Goal: Information Seeking & Learning: Learn about a topic

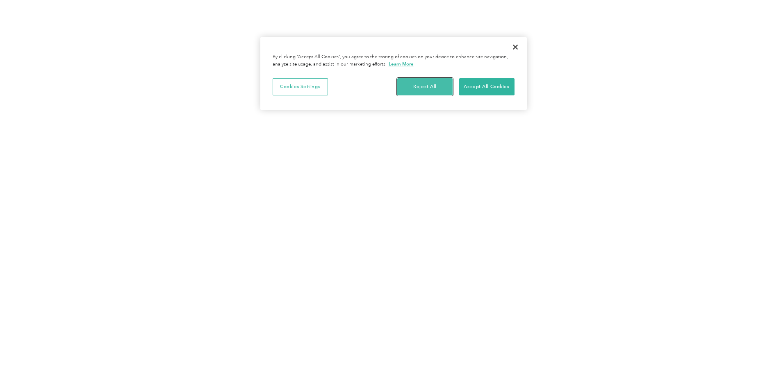
click at [425, 86] on button "Reject All" at bounding box center [424, 86] width 55 height 17
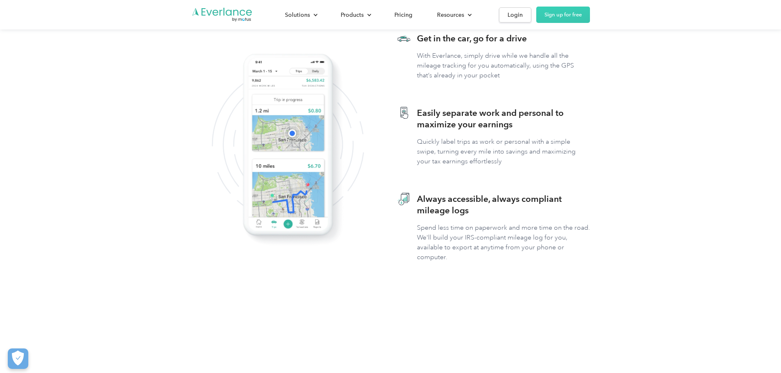
scroll to position [369, 0]
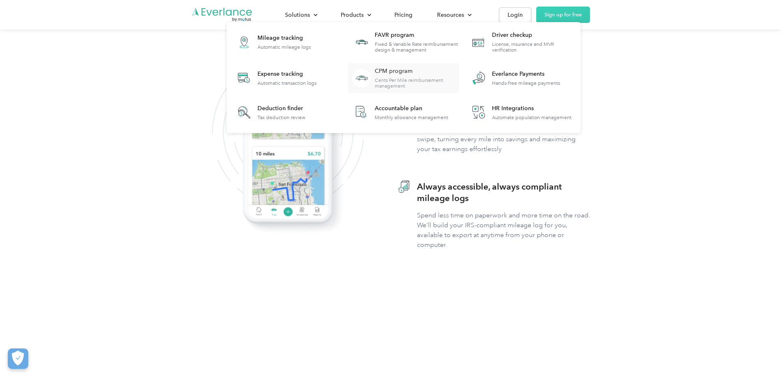
click at [459, 80] on div "Cents Per Mile reimbursement management" at bounding box center [417, 82] width 84 height 11
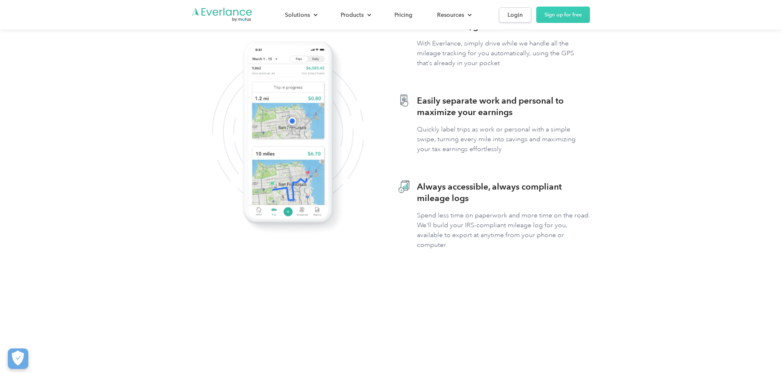
scroll to position [368, 0]
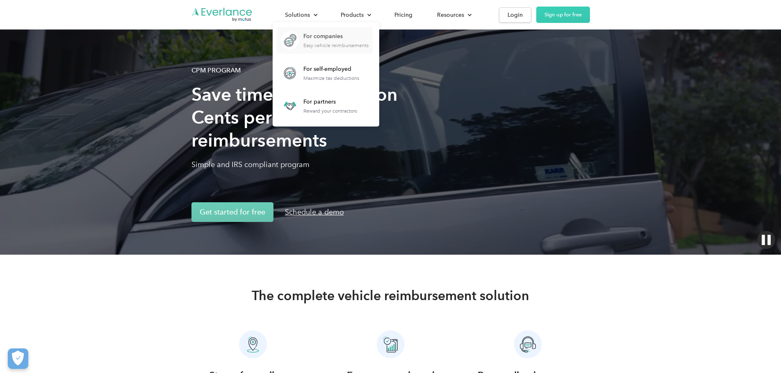
click at [368, 38] on div "For companies" at bounding box center [335, 36] width 65 height 8
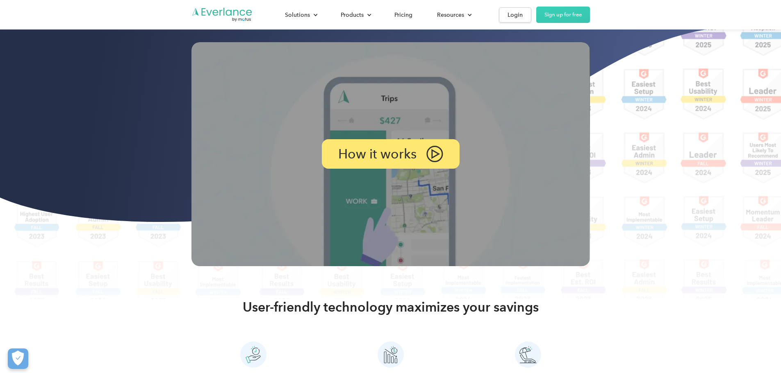
scroll to position [123, 0]
click at [429, 170] on div "How it works" at bounding box center [390, 154] width 145 height 31
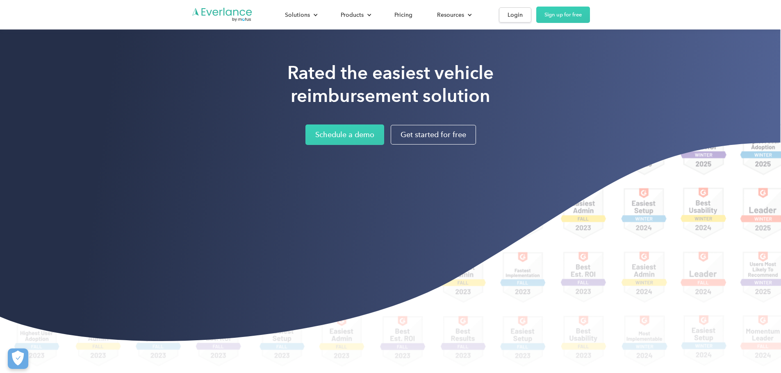
scroll to position [0, 0]
